Goal: Information Seeking & Learning: Find specific fact

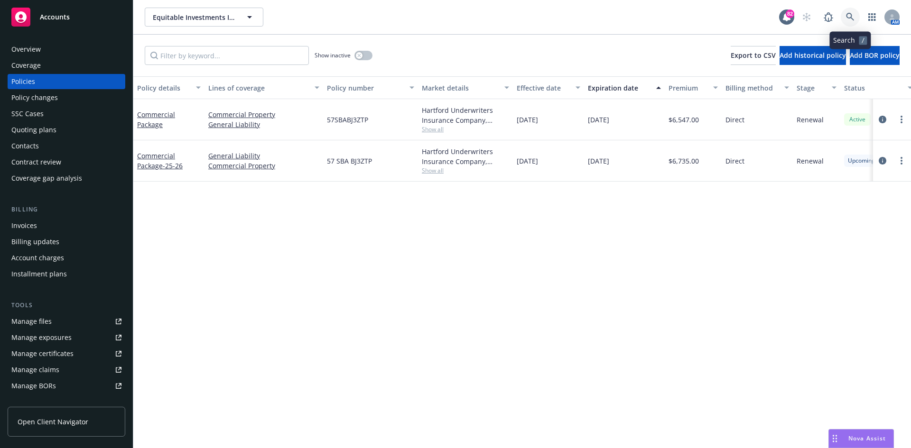
click at [853, 15] on icon at bounding box center [850, 17] width 9 height 9
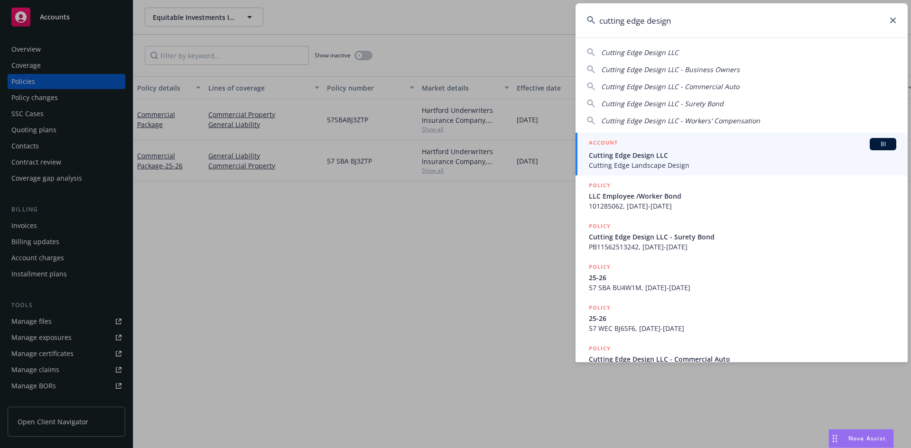
type input "cutting edge design"
click at [600, 138] on link "ACCOUNT BI Cutting Edge Design LLC Cutting Edge Landscape Design" at bounding box center [741, 154] width 332 height 43
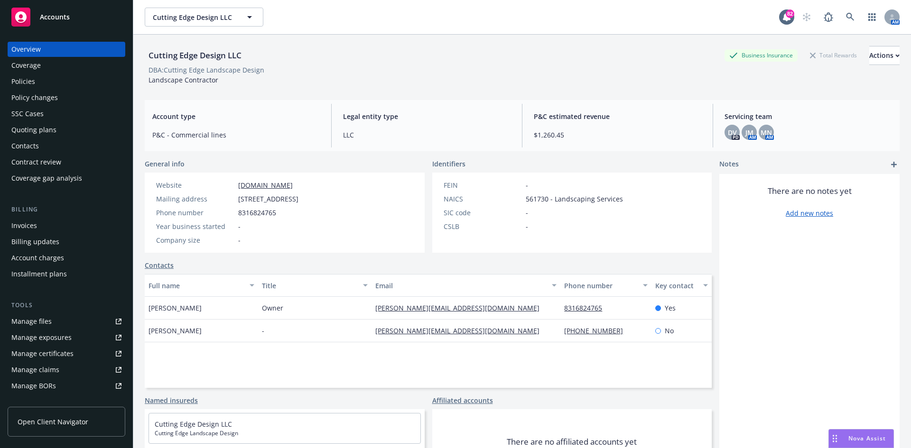
click at [52, 84] on div "Policies" at bounding box center [66, 81] width 110 height 15
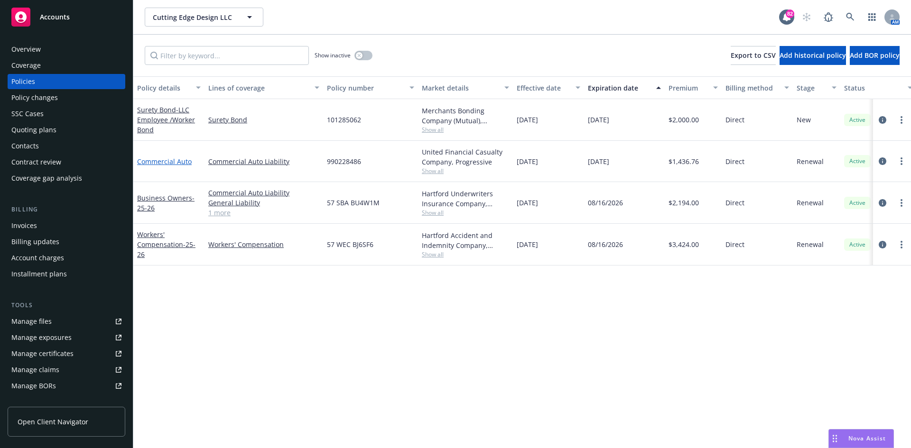
click at [161, 160] on link "Commercial Auto" at bounding box center [164, 161] width 55 height 9
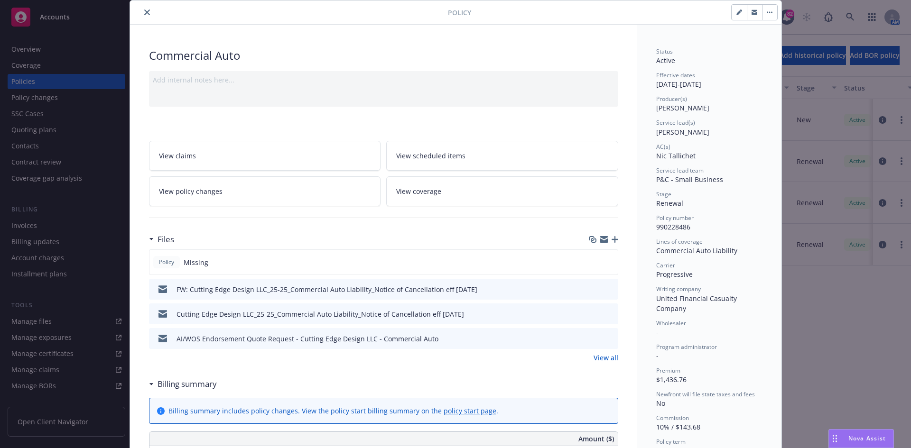
scroll to position [47, 0]
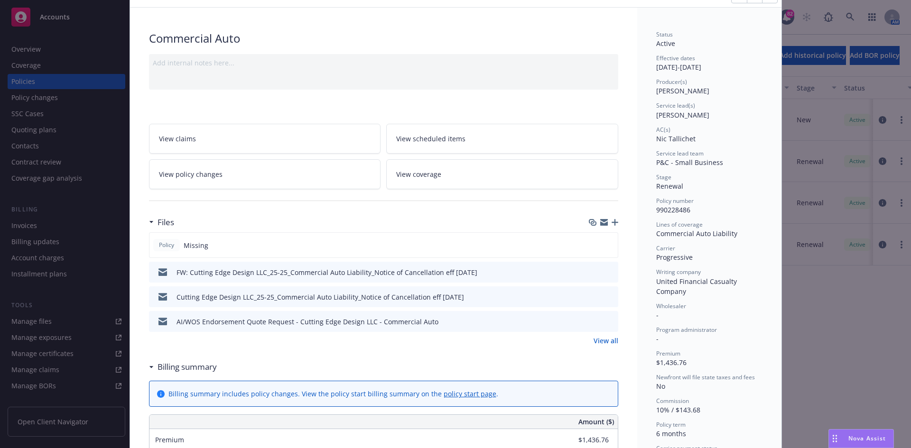
click at [603, 341] on link "View all" at bounding box center [605, 341] width 25 height 10
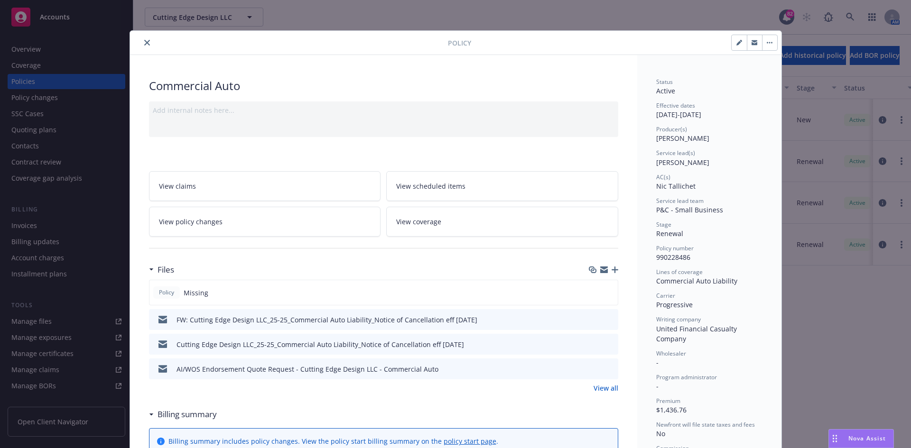
click at [144, 41] on icon "close" at bounding box center [147, 43] width 6 height 6
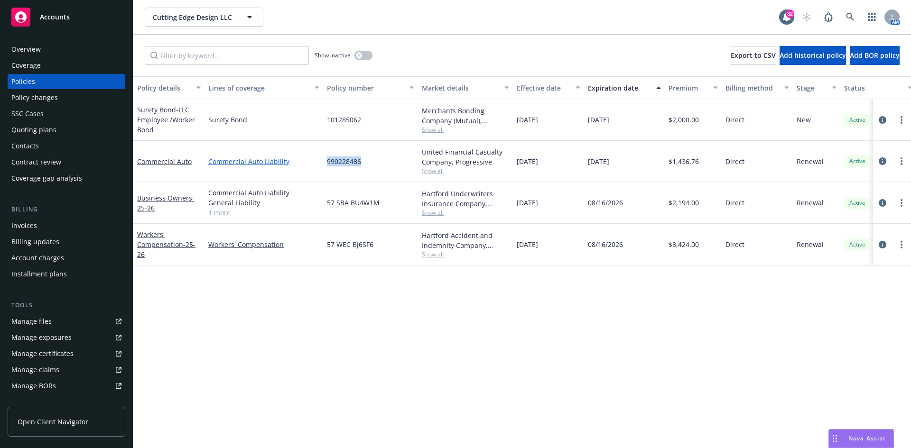
drag, startPoint x: 374, startPoint y: 162, endPoint x: 316, endPoint y: 158, distance: 58.4
click at [316, 158] on div "Commercial Auto Commercial Auto Liability 990228486 United Financial Casualty C…" at bounding box center [590, 161] width 915 height 41
copy div "990228486"
click at [854, 13] on icon at bounding box center [850, 17] width 9 height 9
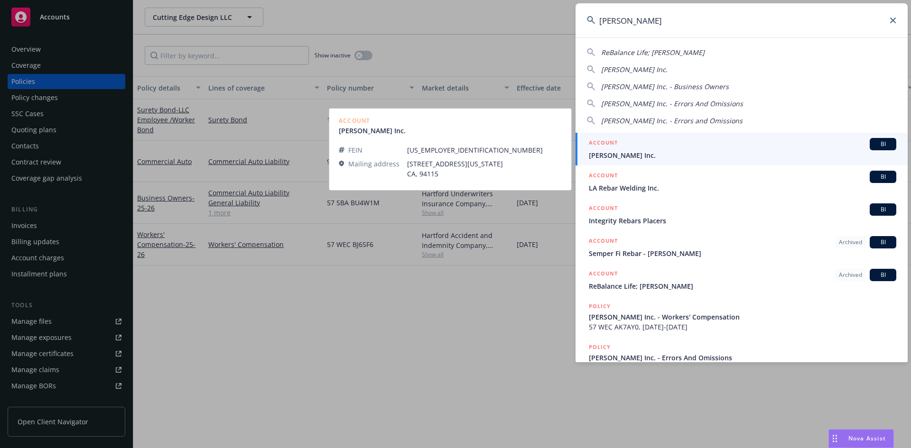
type input "[PERSON_NAME]"
click at [610, 137] on link "ACCOUNT BI [PERSON_NAME] Inc." at bounding box center [741, 149] width 332 height 33
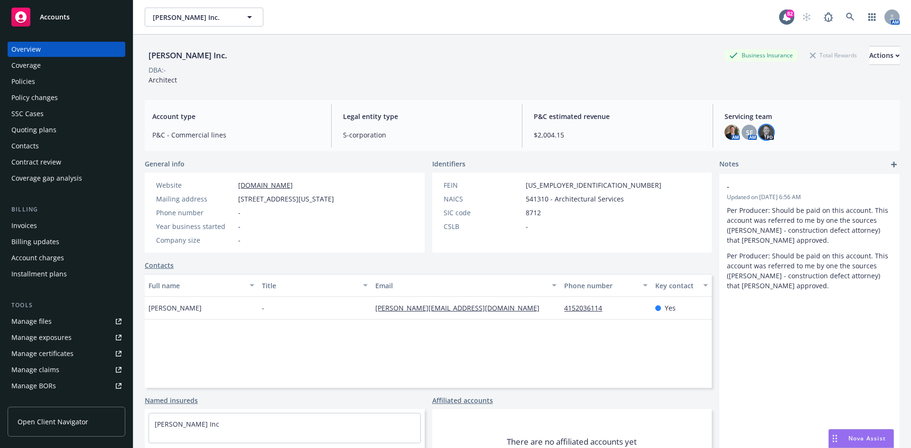
click at [762, 133] on img at bounding box center [765, 132] width 15 height 15
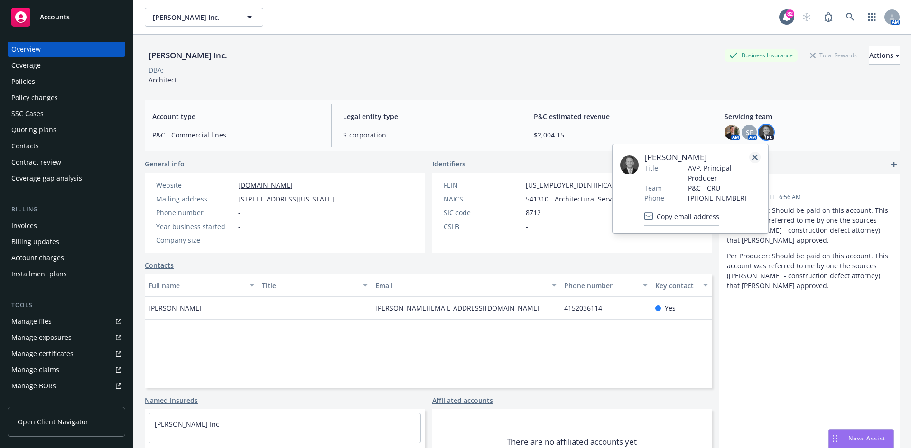
click at [755, 154] on link "close" at bounding box center [754, 157] width 11 height 11
